Goal: Information Seeking & Learning: Compare options

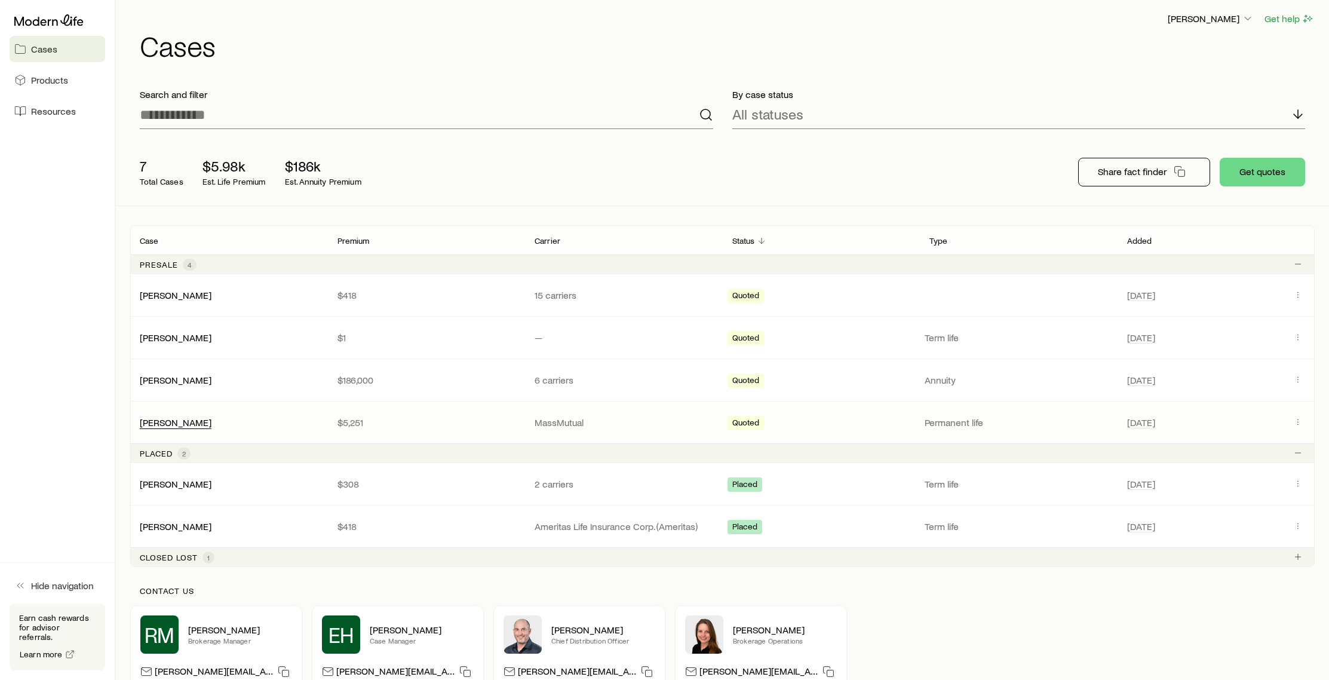
scroll to position [1, 0]
click at [183, 422] on link "[PERSON_NAME]" at bounding box center [176, 423] width 72 height 11
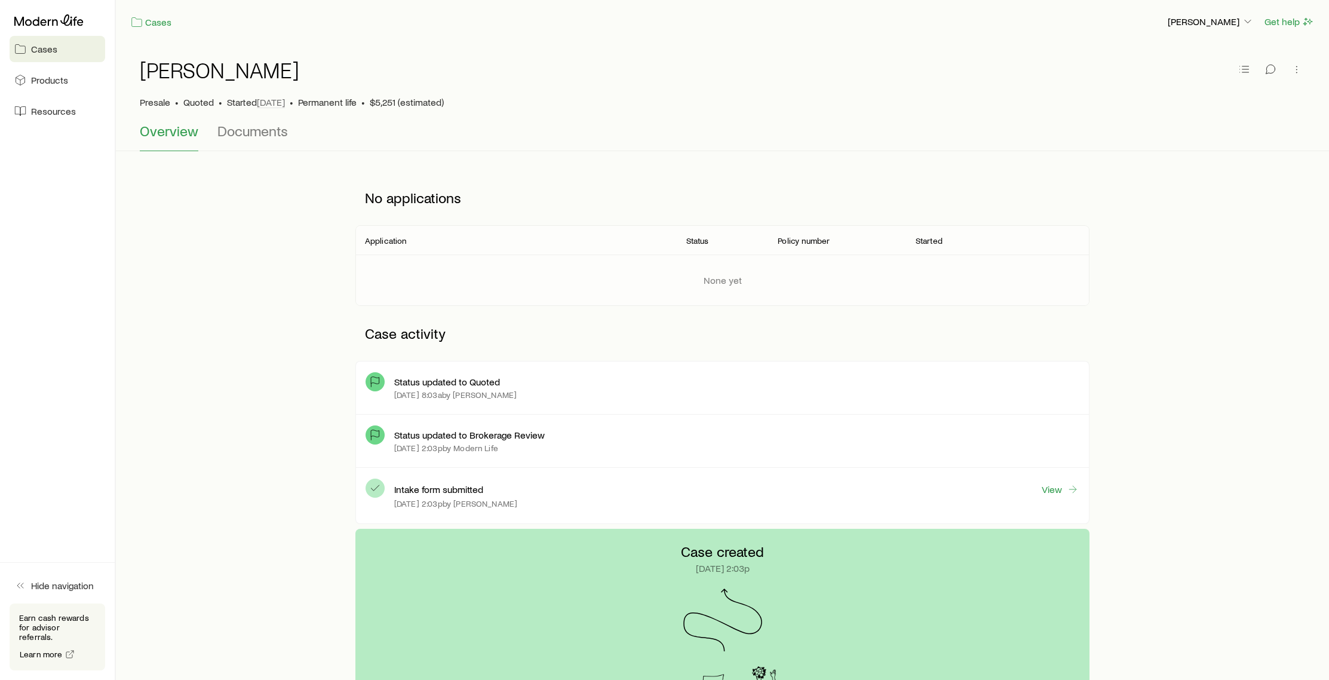
click at [65, 57] on link "Cases" at bounding box center [58, 49] width 96 height 26
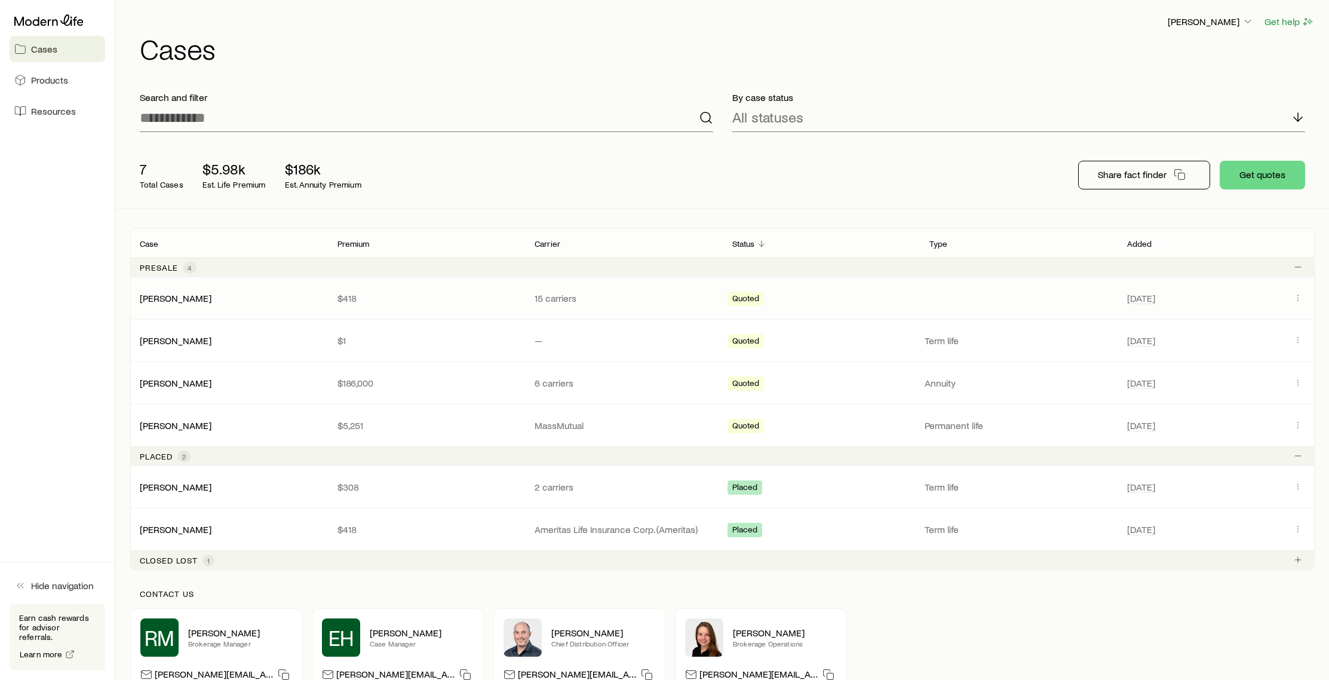
click at [533, 308] on div "Jonathan Lee $418 15 carriers Quoted Jul 28" at bounding box center [722, 298] width 1184 height 42
click at [1299, 298] on icon "Client cases" at bounding box center [1298, 298] width 10 height 10
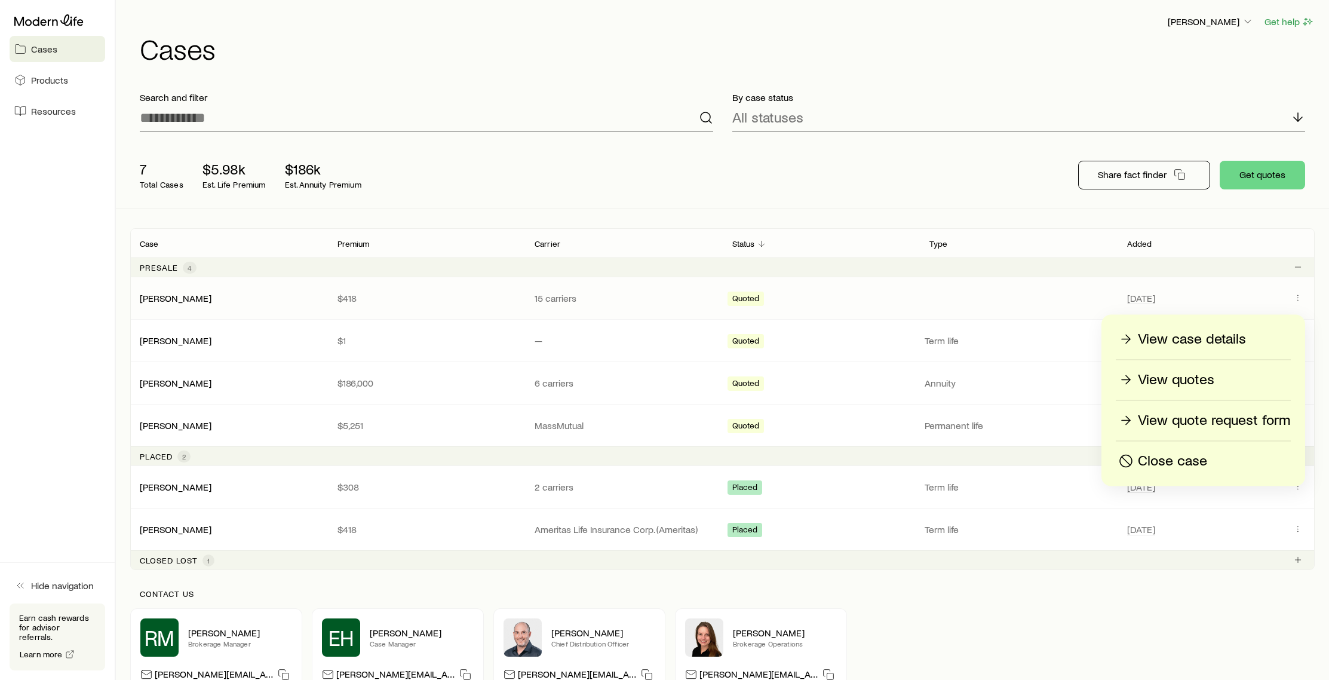
click at [1205, 385] on p "View quotes" at bounding box center [1176, 379] width 76 height 19
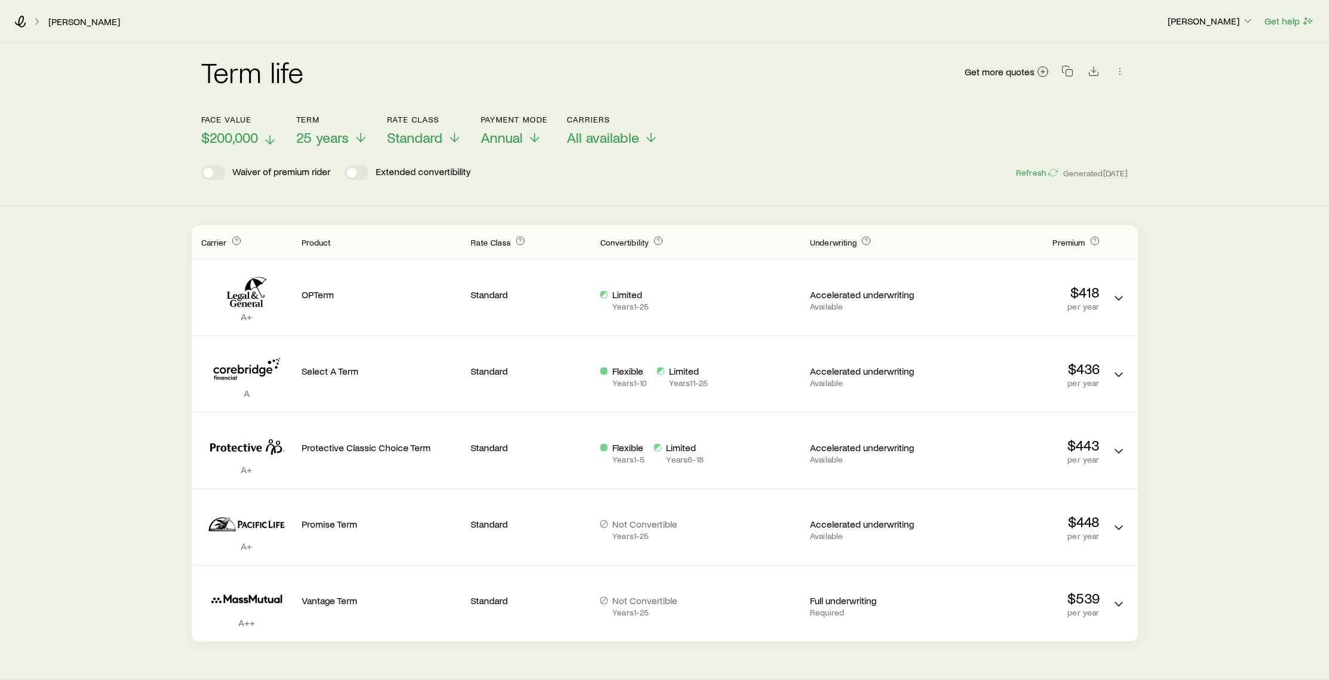
click at [228, 138] on span "$200,000" at bounding box center [229, 137] width 57 height 17
click at [810, 170] on div "Waiver of premium rider Extended convertibility Refresh Generated 28d ago" at bounding box center [664, 172] width 927 height 14
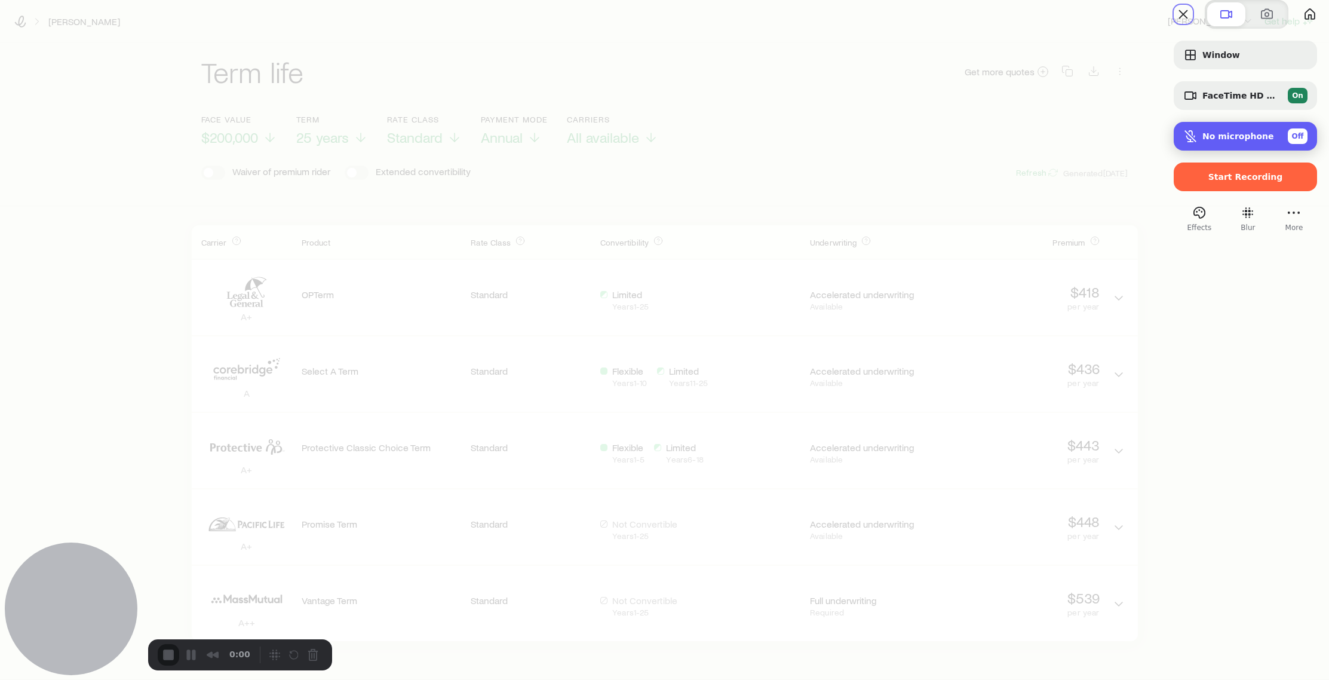
click at [1223, 141] on span "No microphone" at bounding box center [1238, 136] width 72 height 10
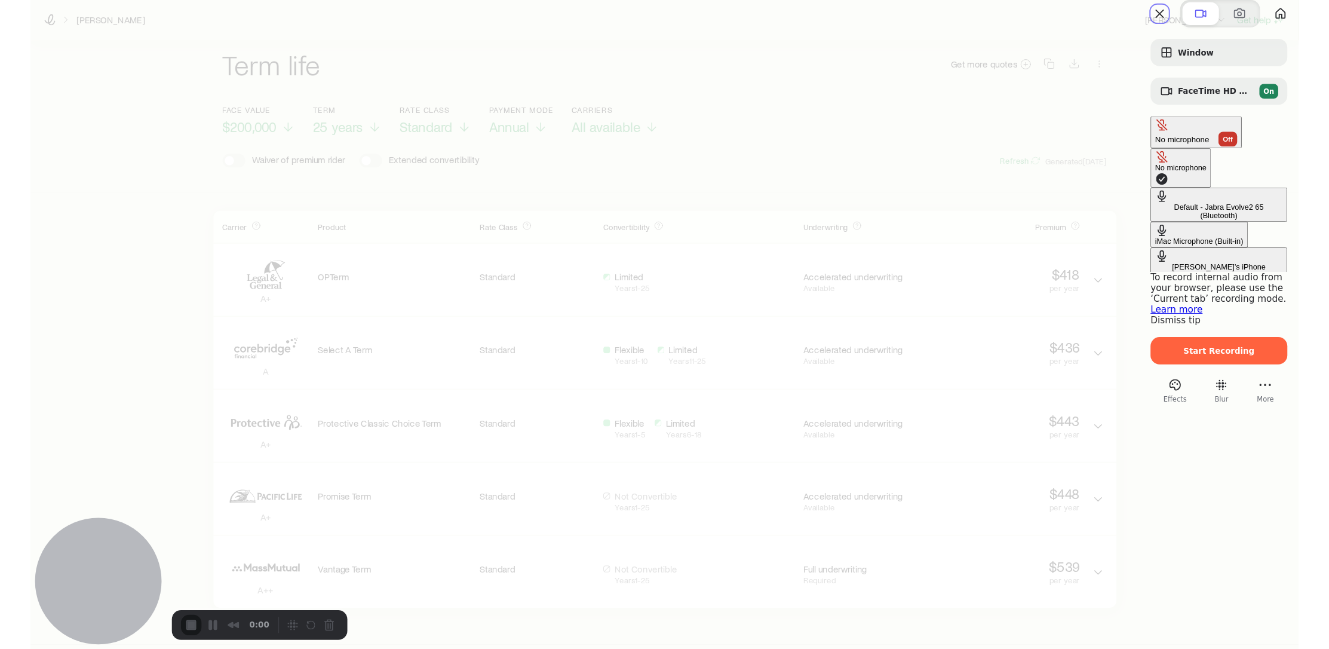
scroll to position [7, 0]
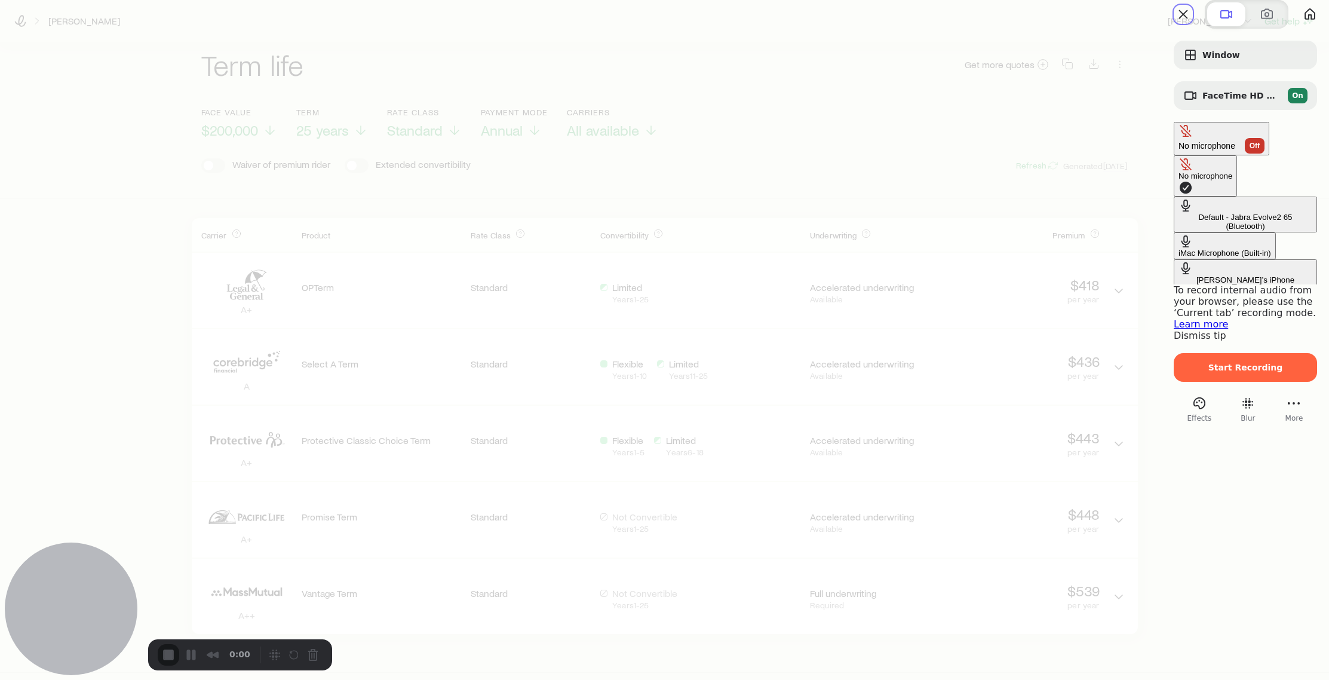
click at [1178, 213] on div "Default - Jabra Evolve2 65 (Bluetooth)" at bounding box center [1245, 222] width 134 height 18
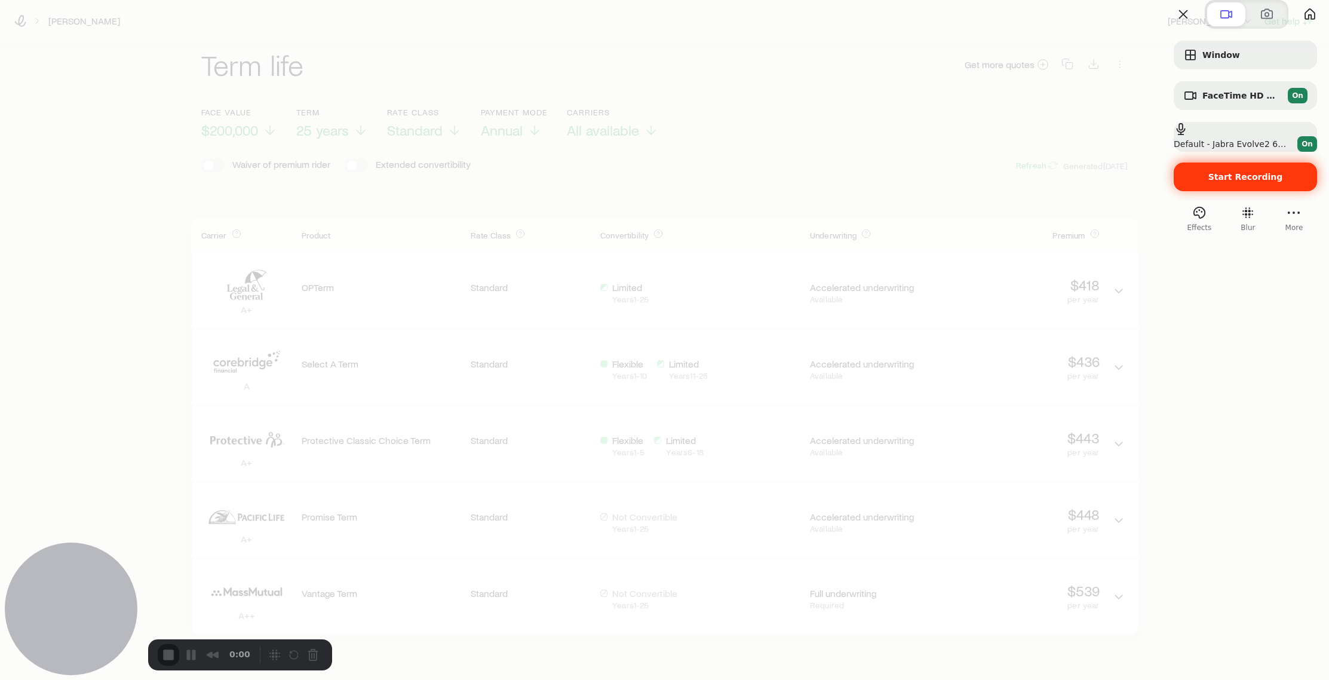
click at [1257, 182] on span "Start Recording" at bounding box center [1245, 177] width 75 height 10
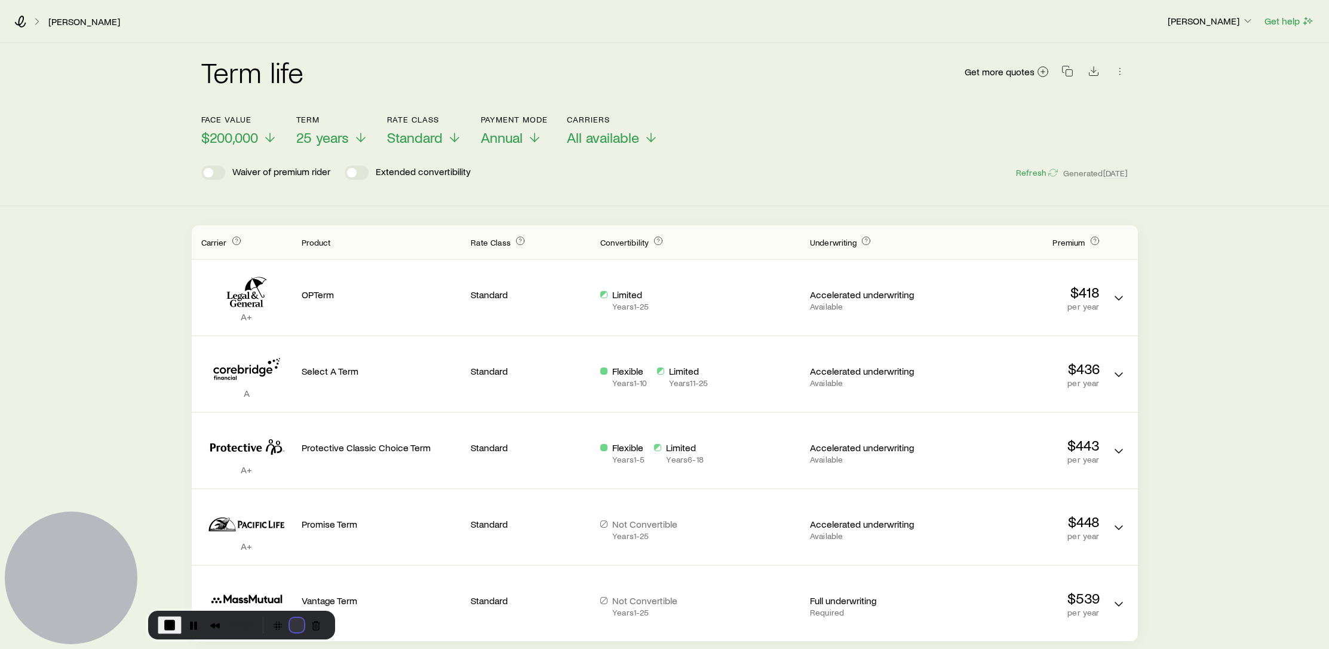
click at [290, 621] on button "Restart Recording" at bounding box center [297, 625] width 14 height 14
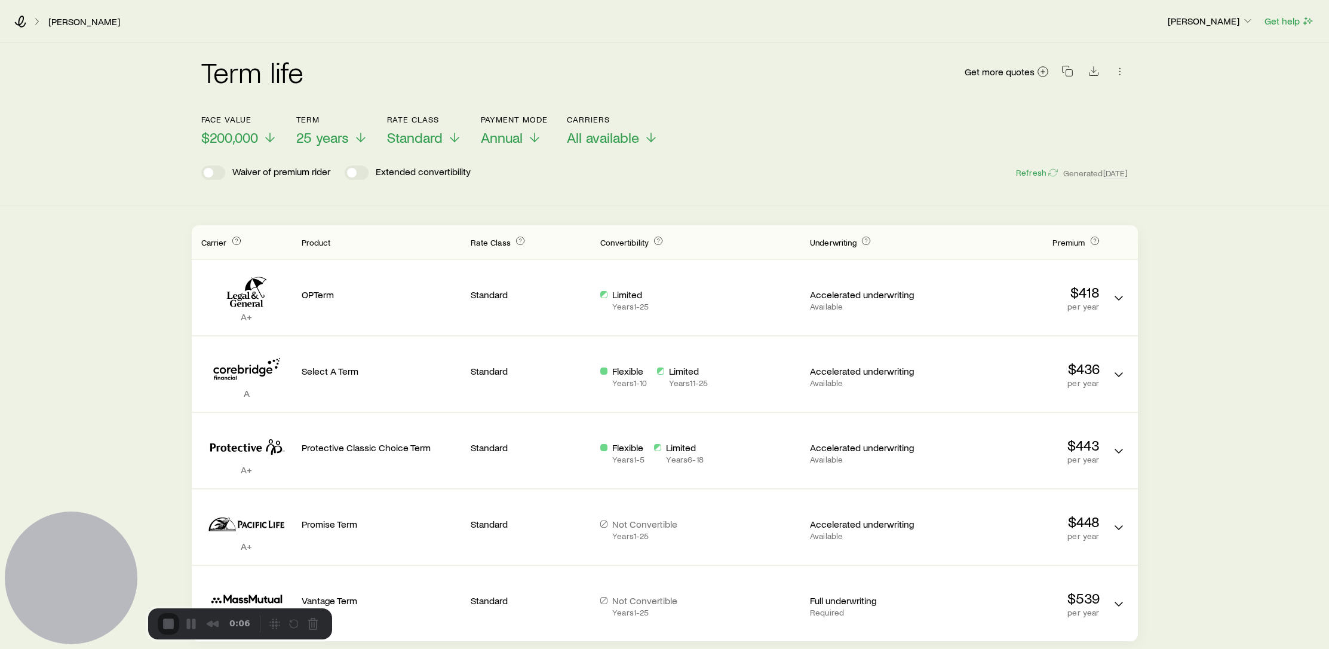
click at [255, 138] on span "$200,000" at bounding box center [229, 137] width 57 height 17
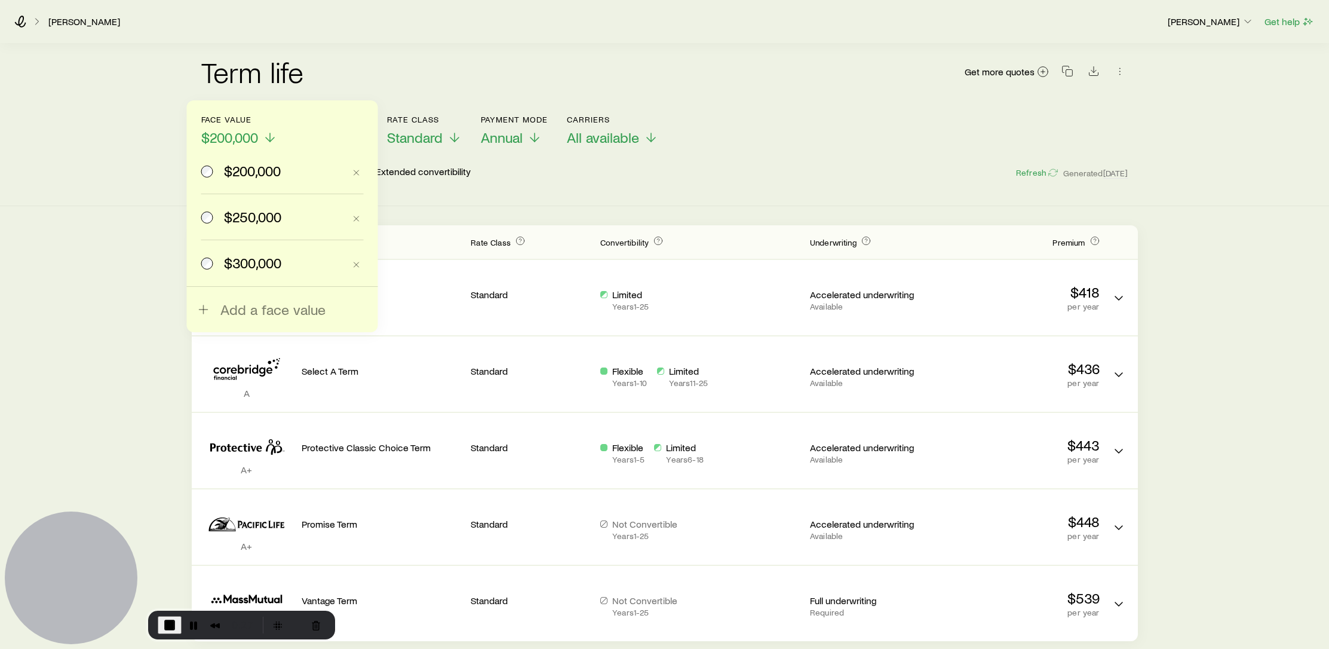
click at [266, 264] on span "$300,000" at bounding box center [252, 262] width 57 height 17
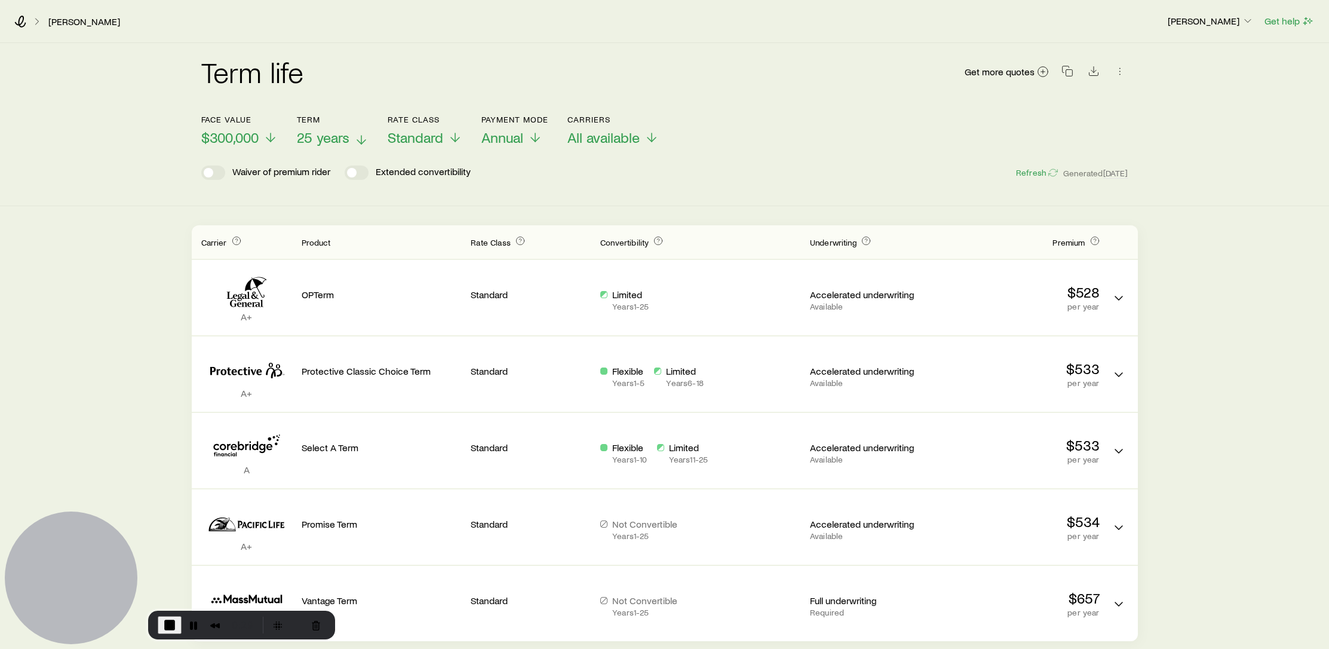
click at [348, 142] on span "25 years" at bounding box center [323, 137] width 53 height 17
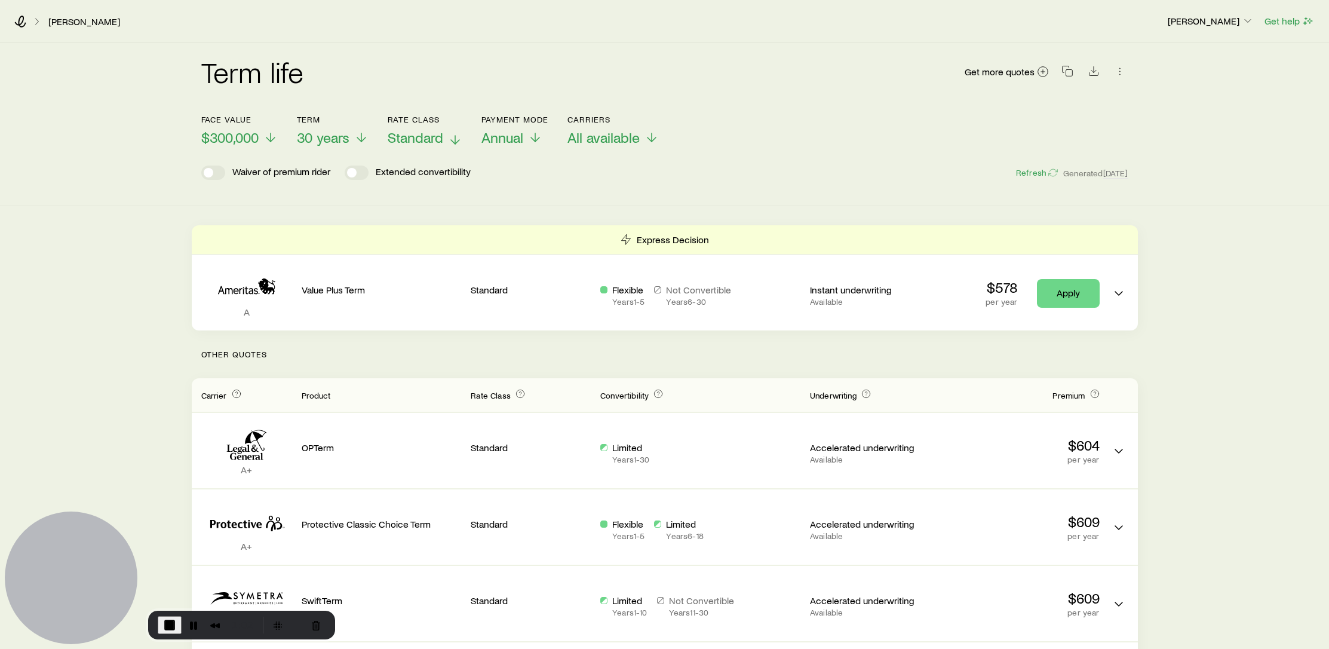
click at [422, 140] on span "Standard" at bounding box center [416, 137] width 56 height 17
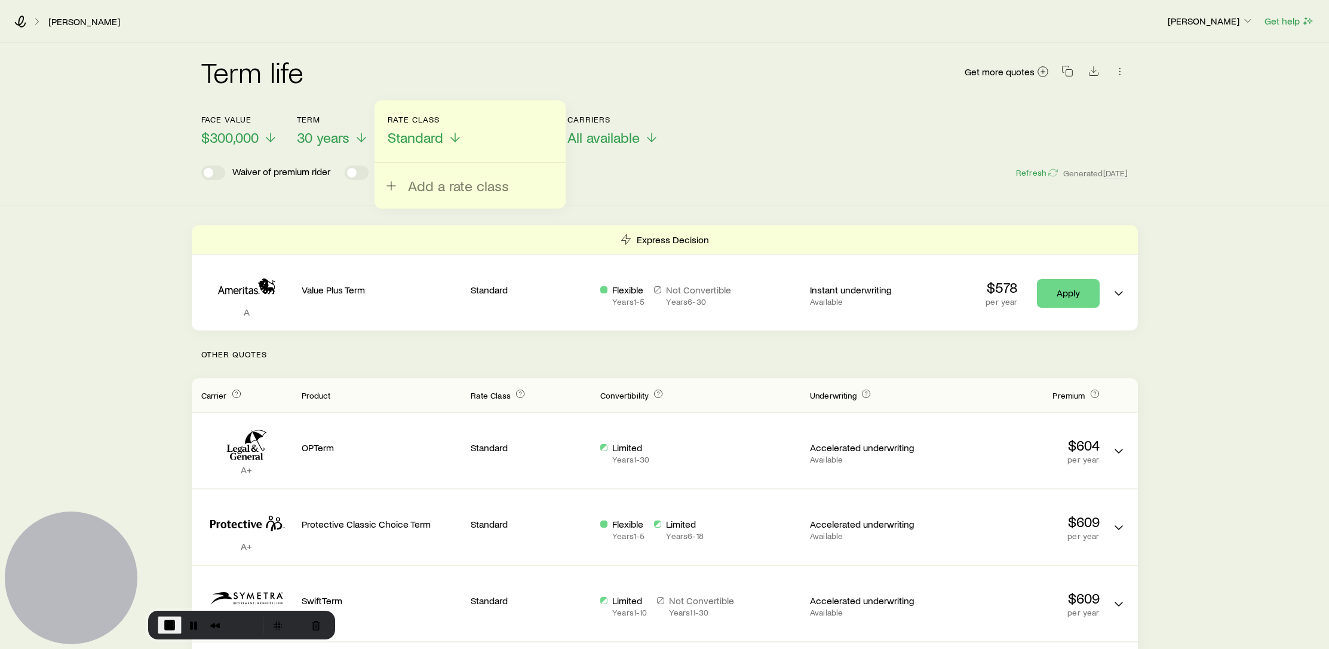
click at [667, 173] on div "Waiver of premium rider Extended convertibility Refresh Generated 28d ago" at bounding box center [664, 172] width 927 height 14
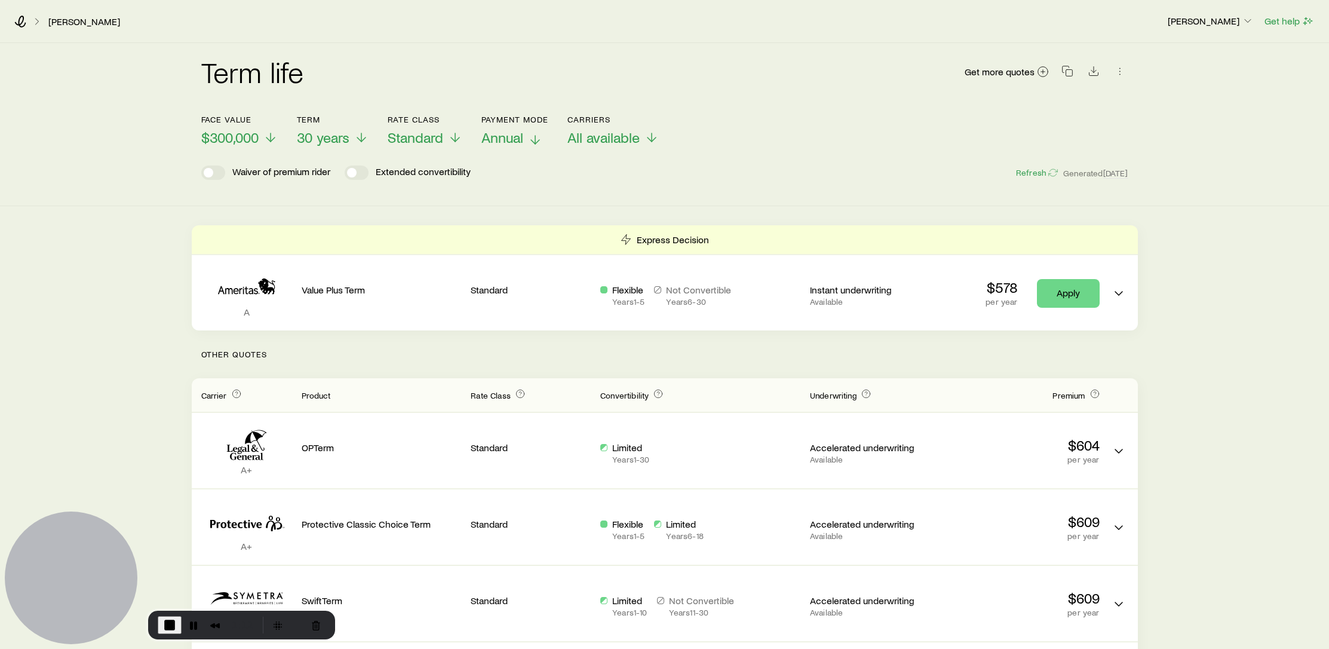
click at [532, 140] on icon at bounding box center [535, 140] width 14 height 14
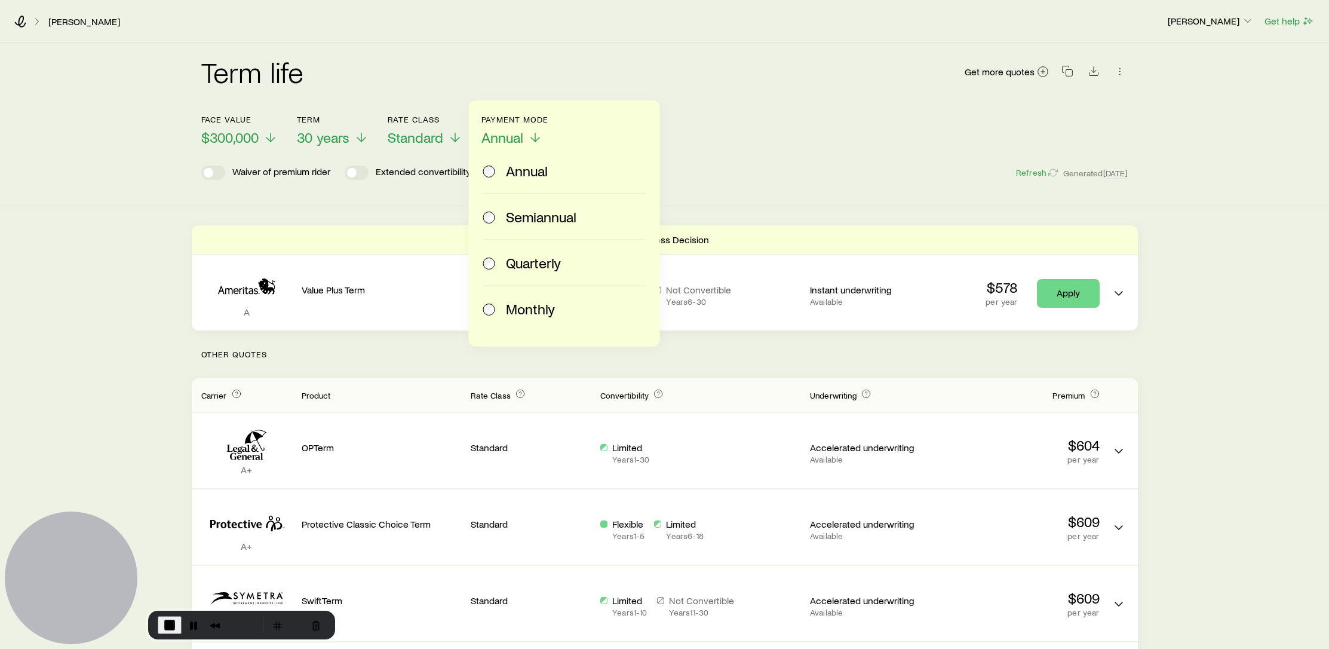
click at [541, 303] on span "Monthly" at bounding box center [530, 308] width 49 height 17
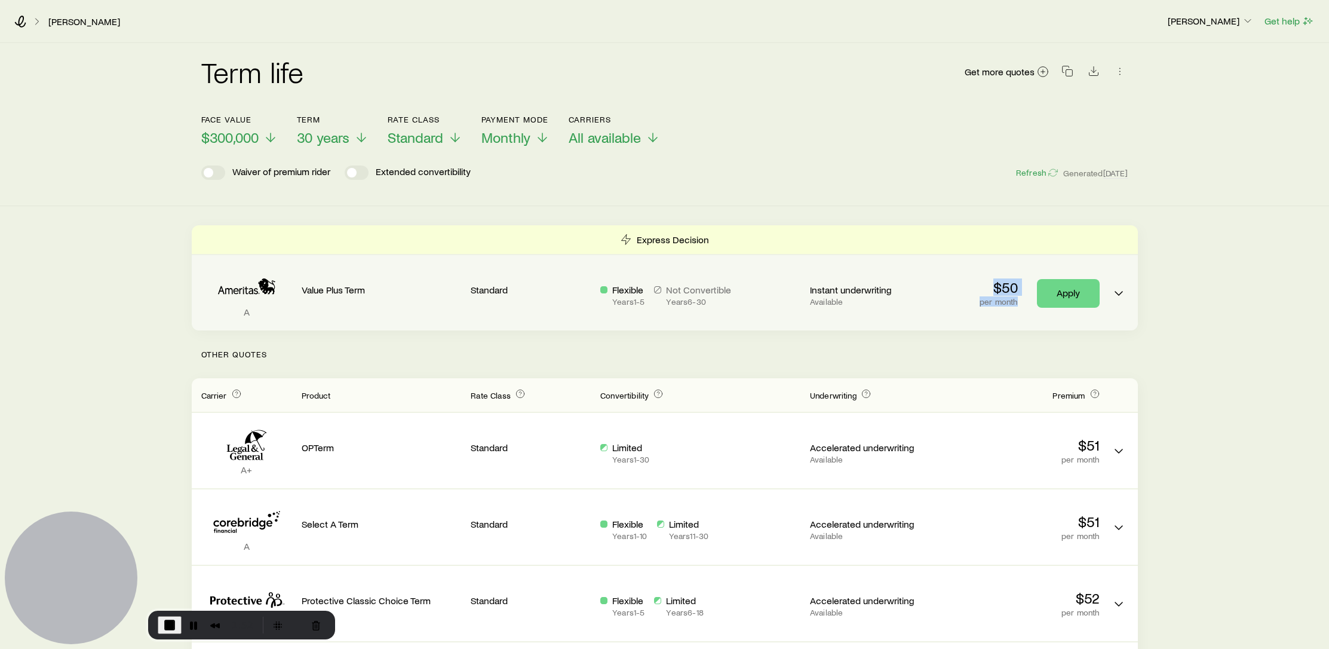
drag, startPoint x: 984, startPoint y: 290, endPoint x: 1006, endPoint y: 314, distance: 32.1
click at [1006, 314] on div "$50 per month Apply" at bounding box center [1020, 293] width 160 height 56
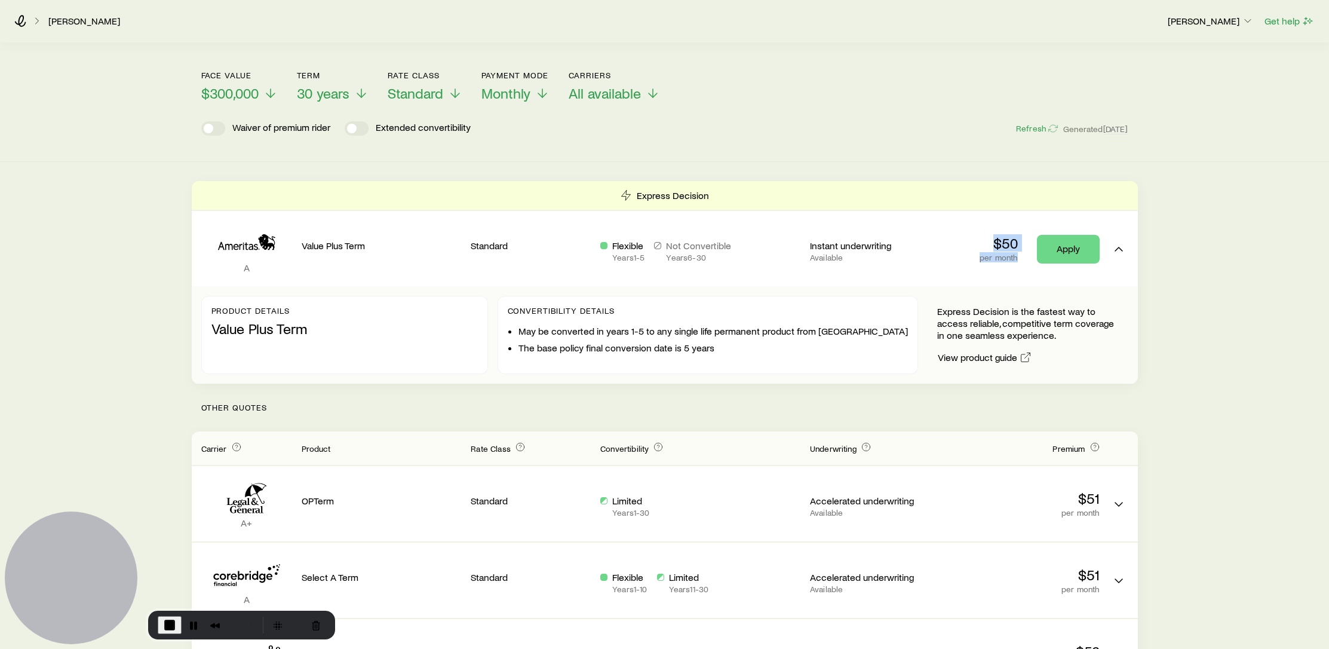
scroll to position [35, 0]
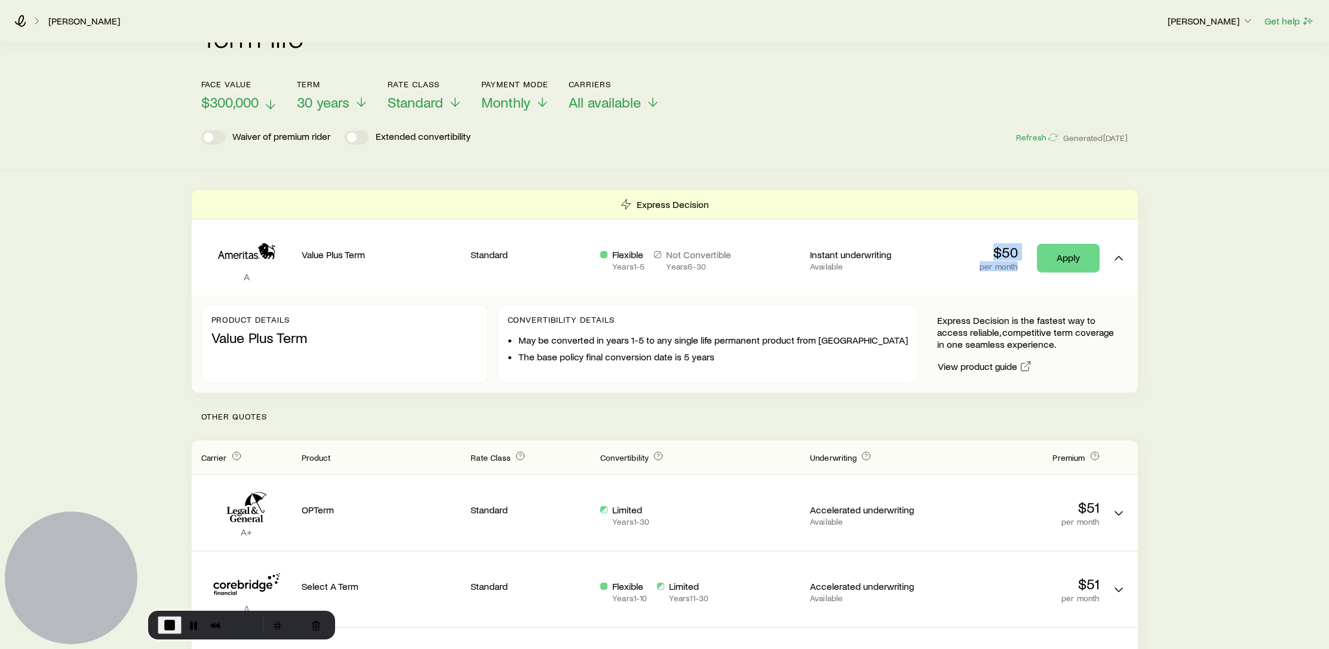
click at [246, 108] on span "$300,000" at bounding box center [229, 102] width 57 height 17
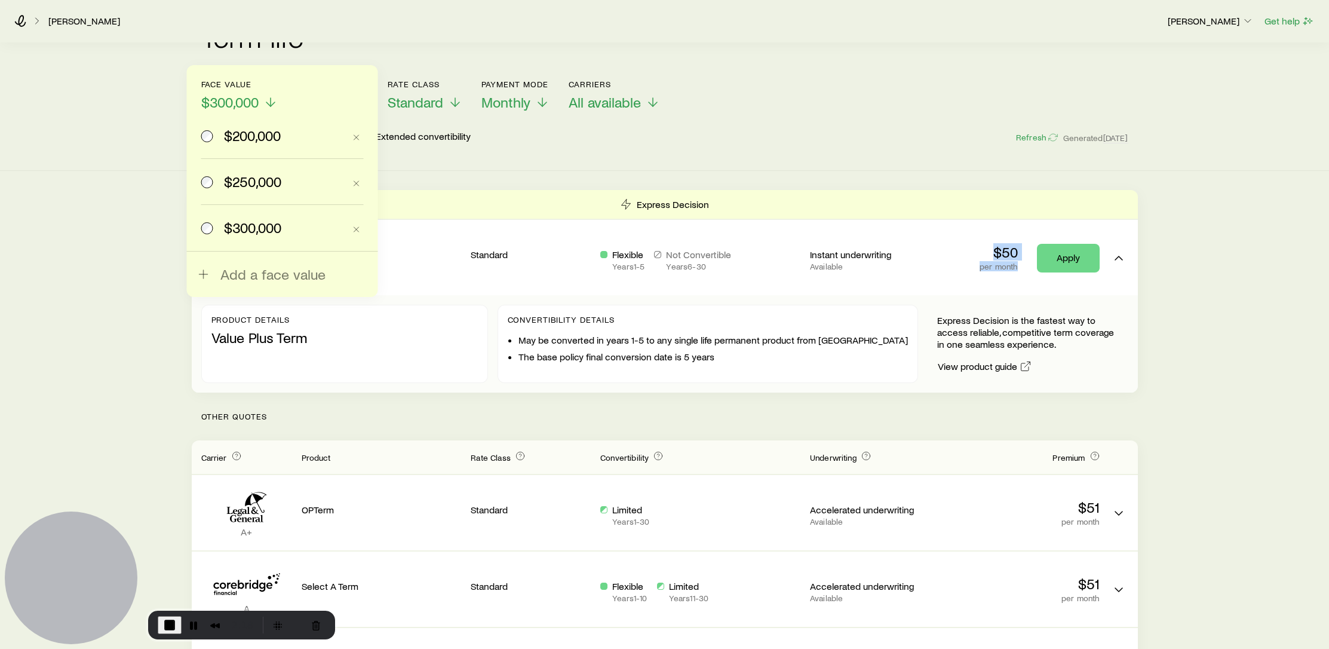
click at [247, 136] on span "$200,000" at bounding box center [252, 135] width 57 height 17
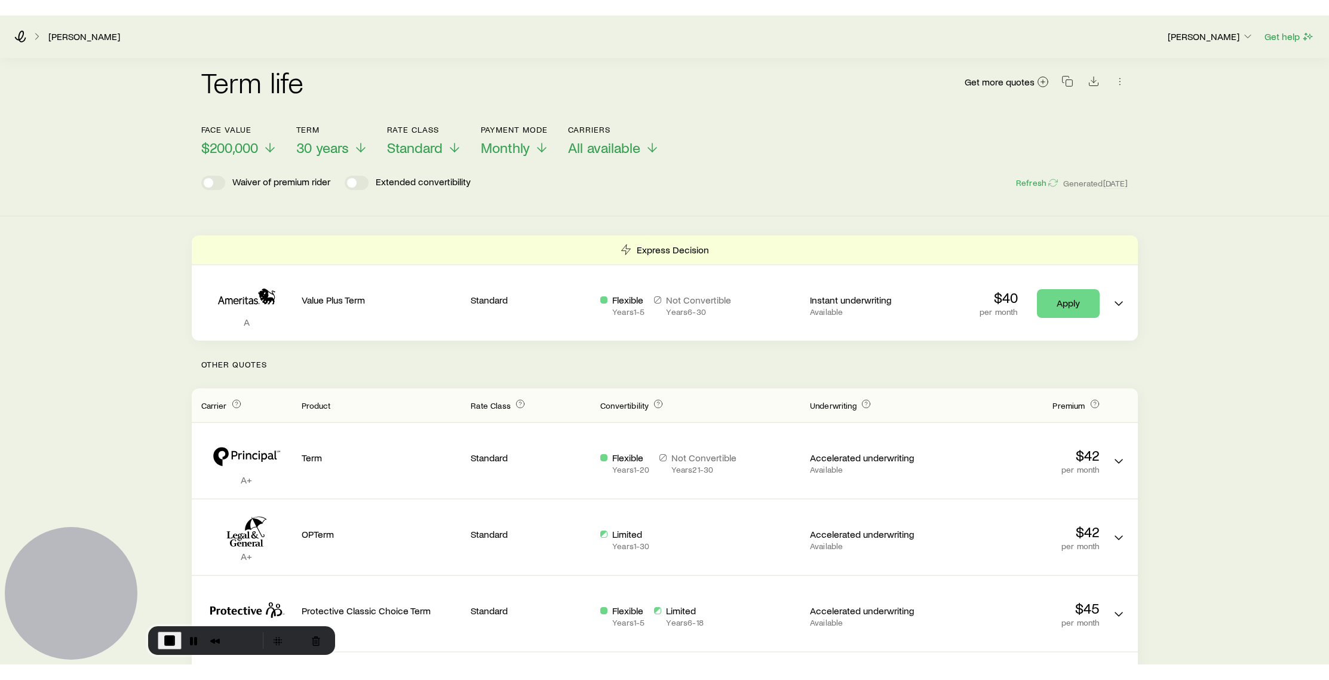
scroll to position [2, 0]
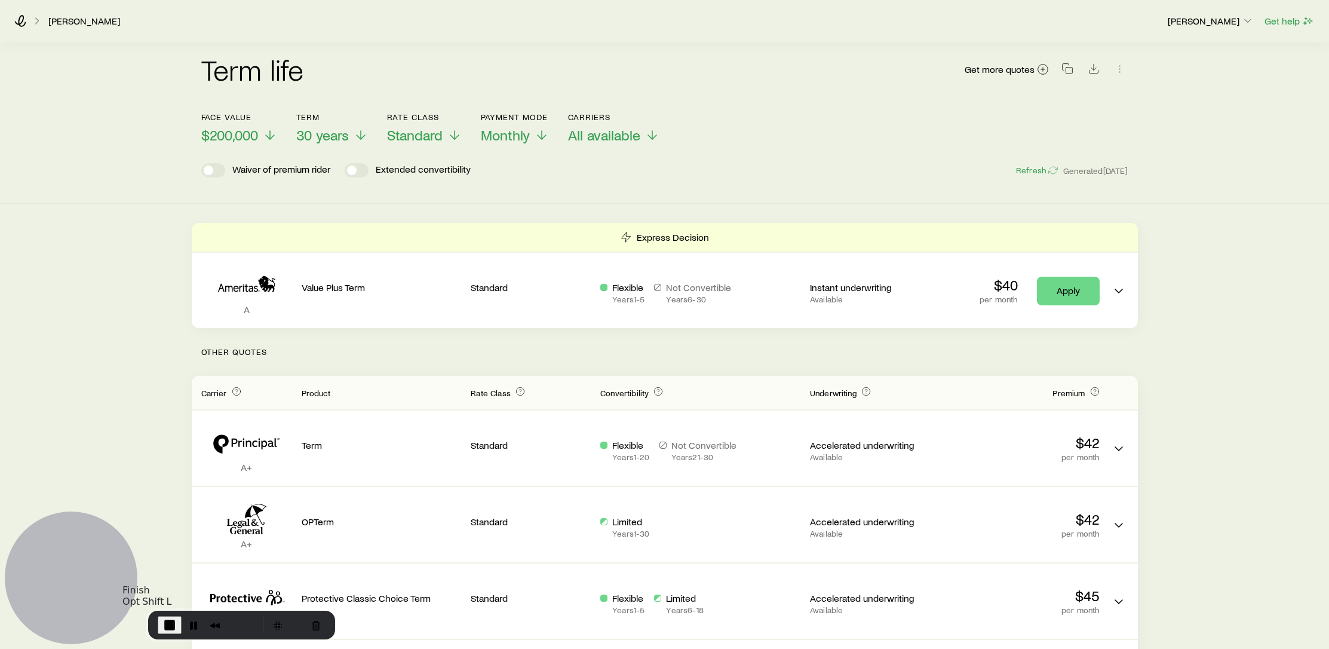
click at [162, 629] on span "End Recording" at bounding box center [169, 625] width 14 height 14
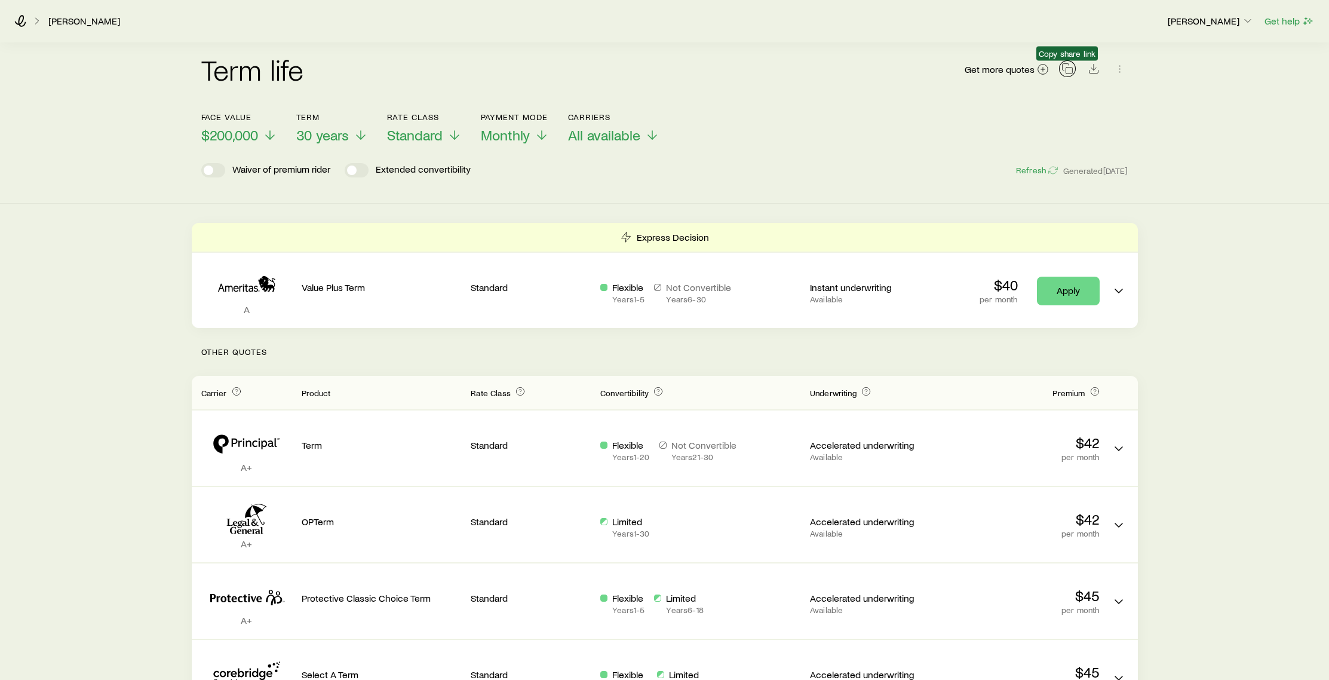
click at [1069, 72] on icon "button" at bounding box center [1067, 69] width 12 height 12
click at [1070, 68] on icon "button" at bounding box center [1067, 69] width 12 height 12
